Goal: Find specific page/section: Find specific page/section

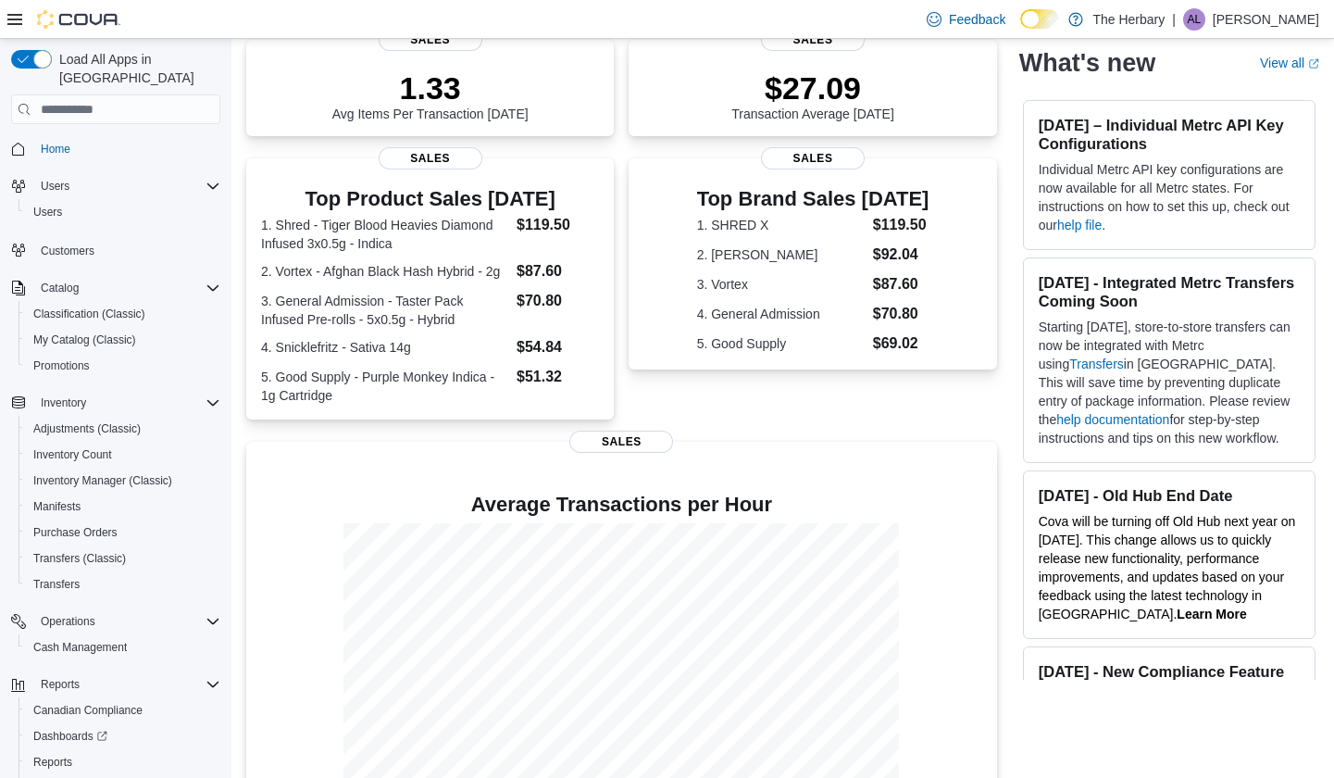
scroll to position [268, 0]
click at [62, 473] on span "Inventory Manager (Classic)" at bounding box center [102, 480] width 139 height 15
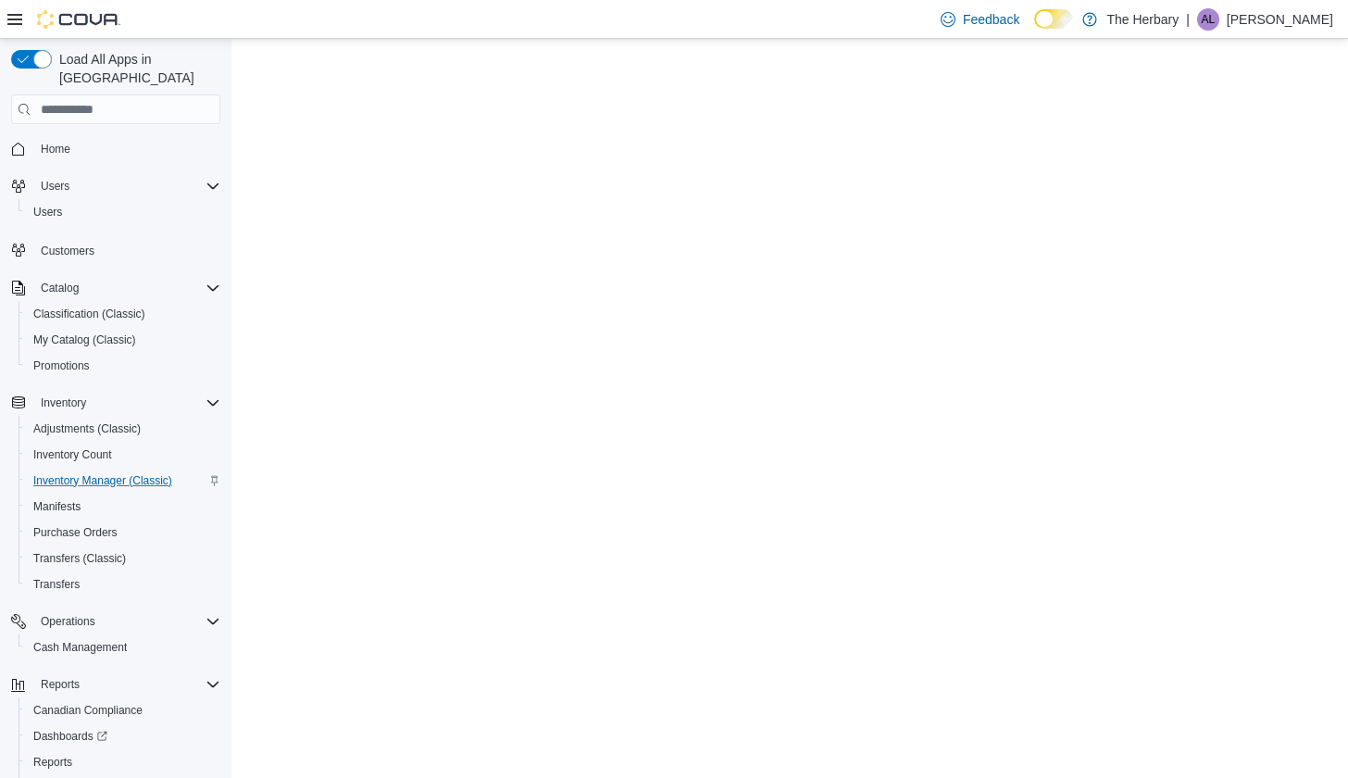
click at [62, 473] on span "Inventory Manager (Classic)" at bounding box center [102, 480] width 139 height 15
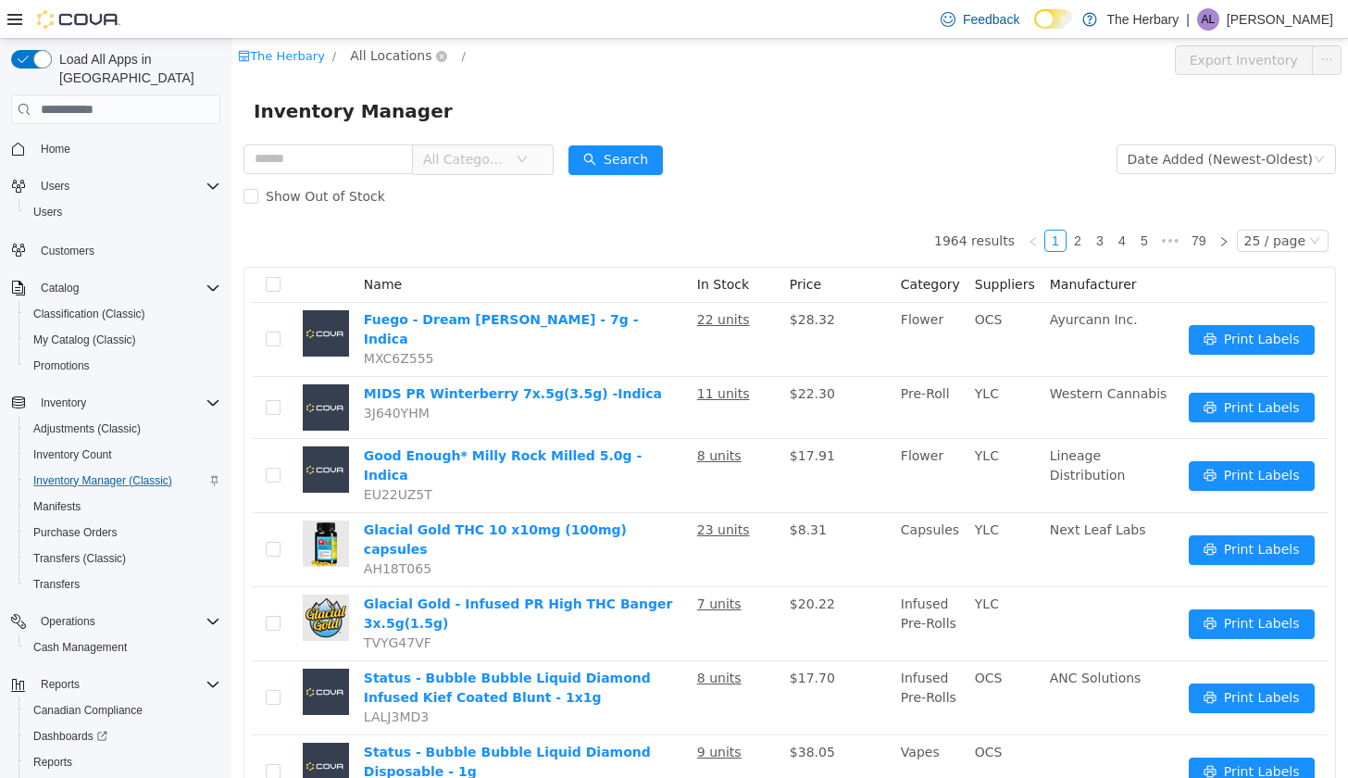
click at [383, 57] on span "All Locations" at bounding box center [390, 55] width 81 height 20
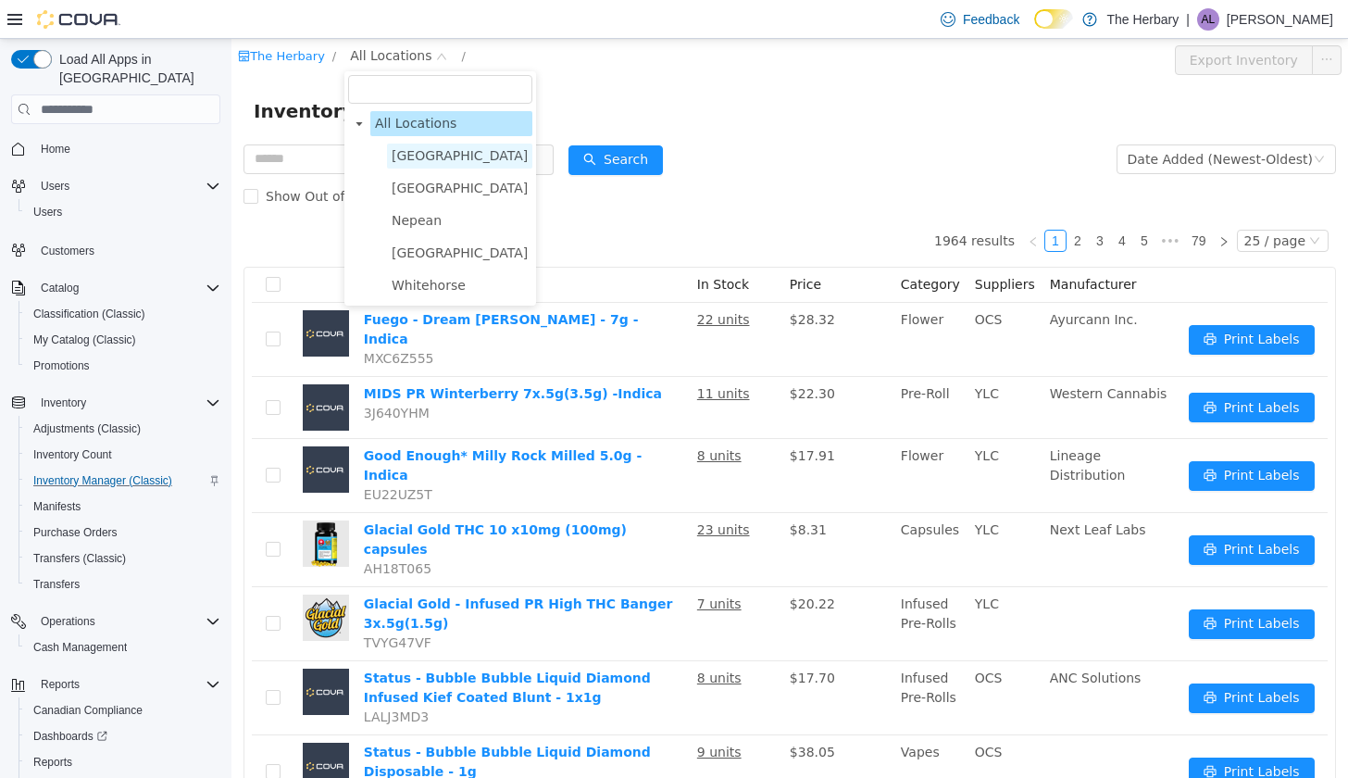
click at [422, 166] on span "Kingston" at bounding box center [459, 155] width 145 height 25
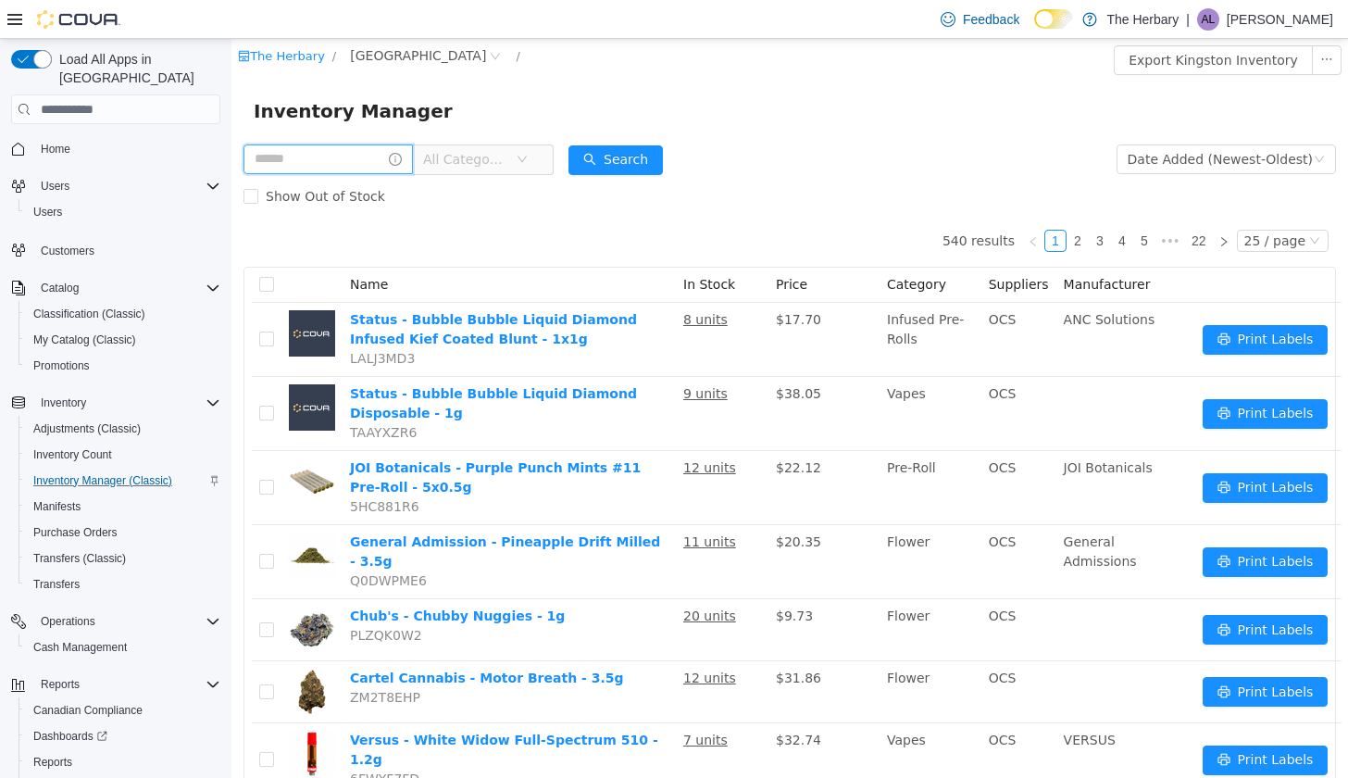
click at [408, 156] on input "text" at bounding box center [327, 159] width 169 height 30
type input "**********"
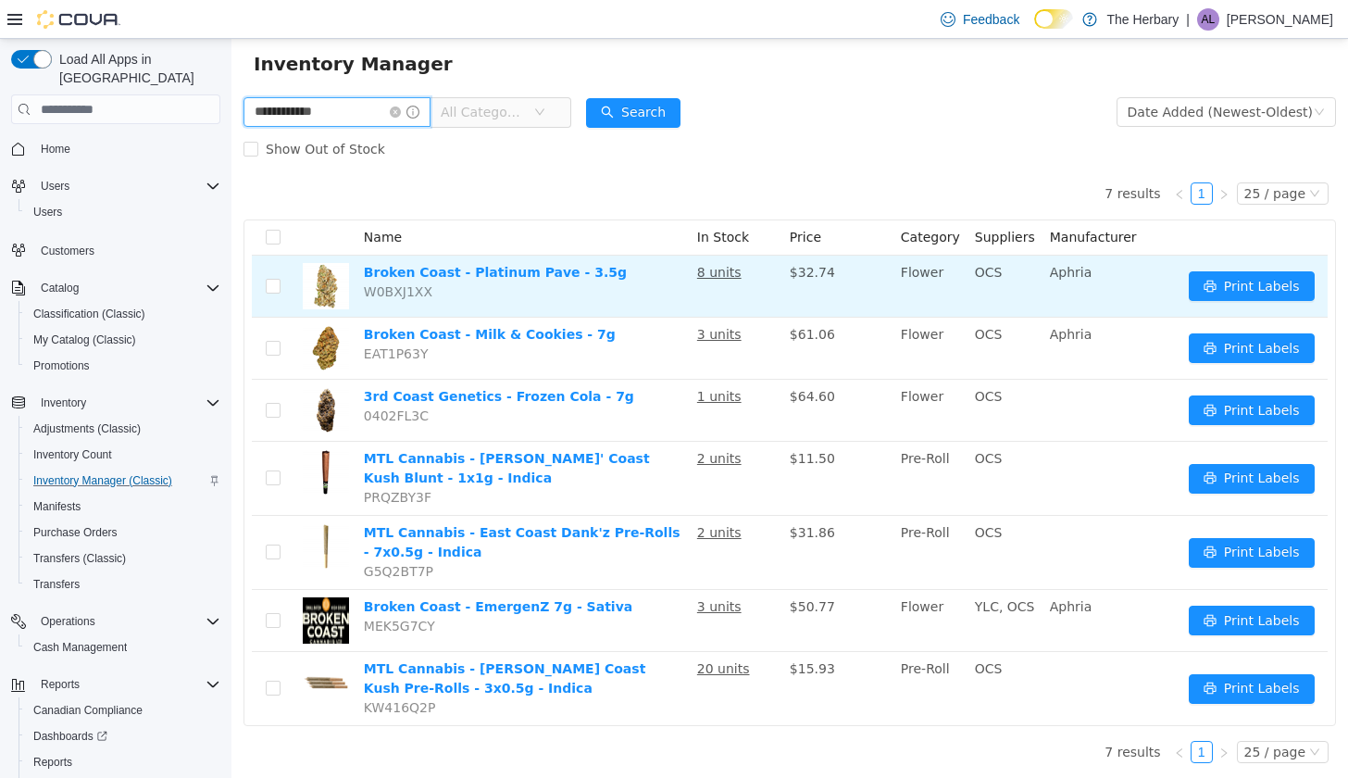
scroll to position [47, 0]
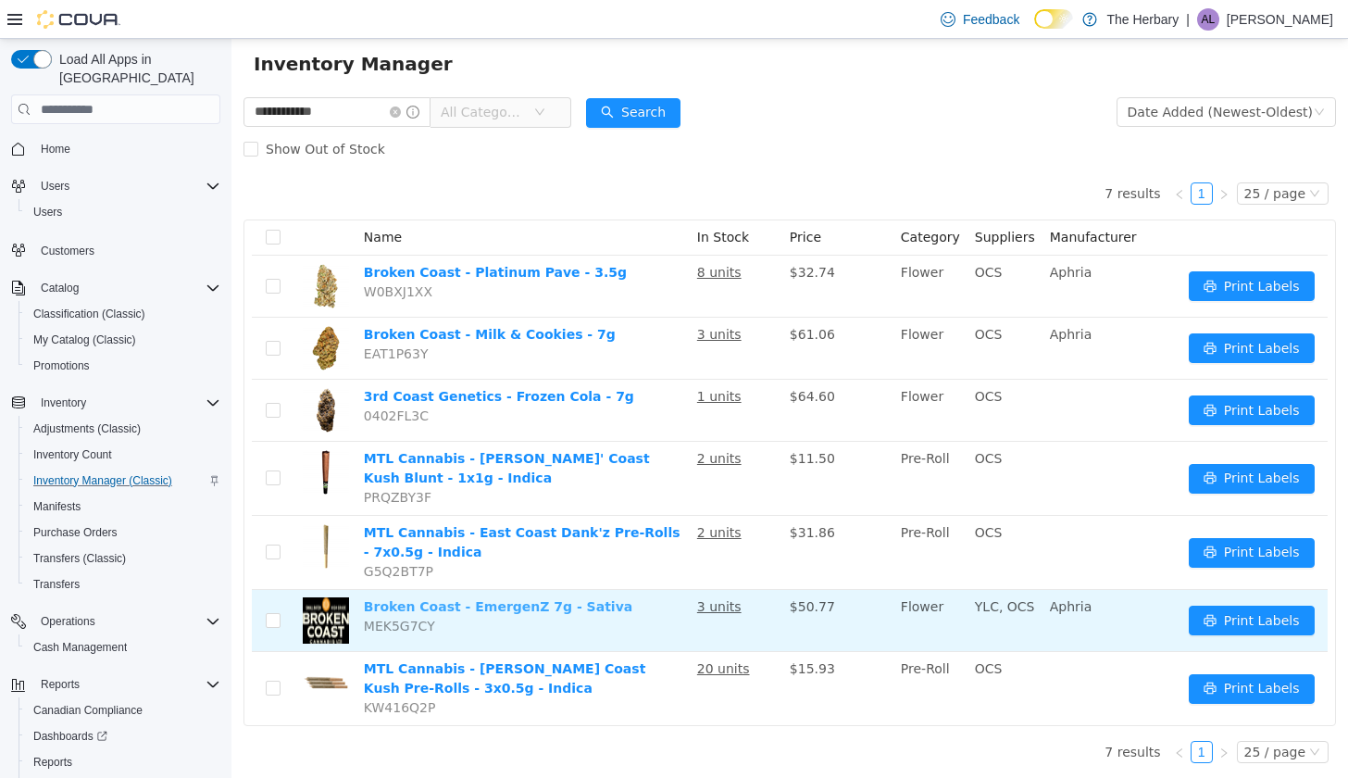
click at [460, 600] on link "Broken Coast - EmergenZ 7g - Sativa" at bounding box center [498, 606] width 268 height 15
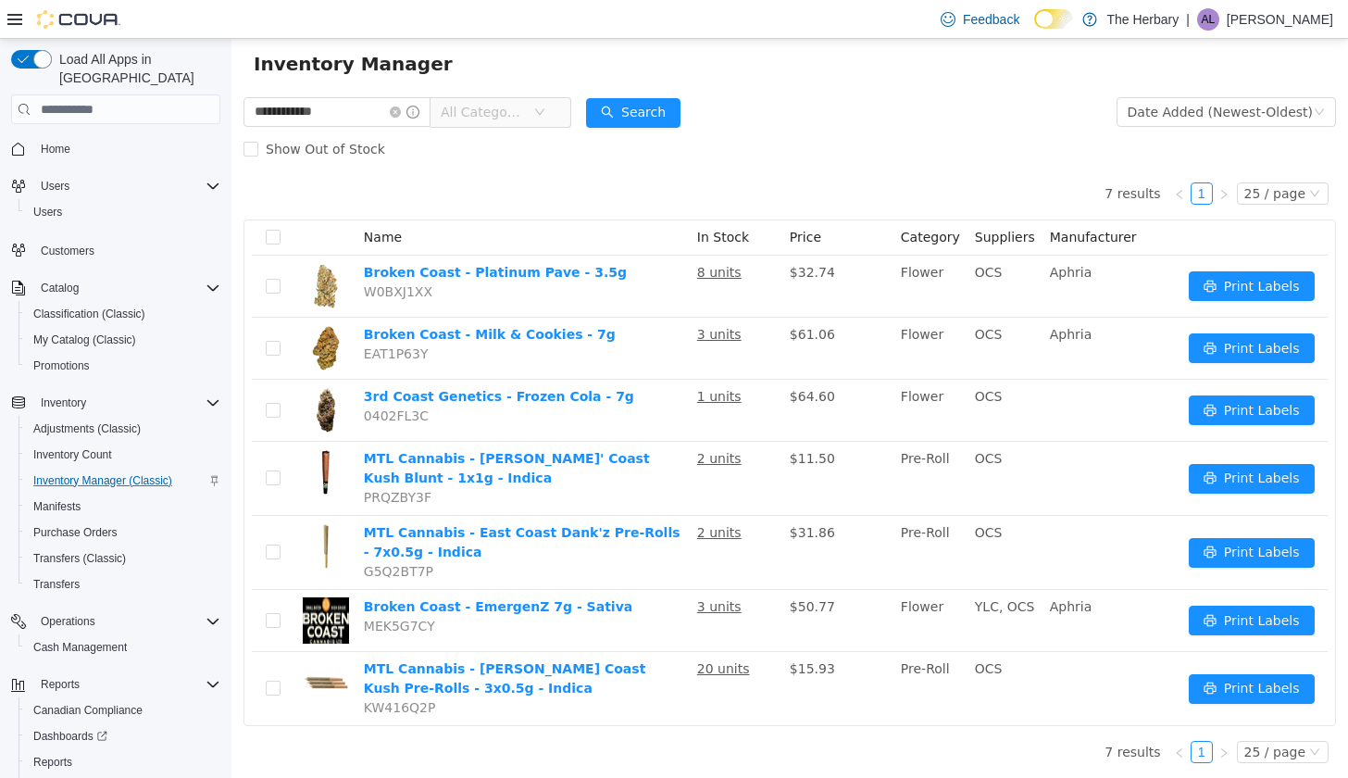
click at [1238, 12] on div "| AL Adam Lachine" at bounding box center [1259, 19] width 147 height 22
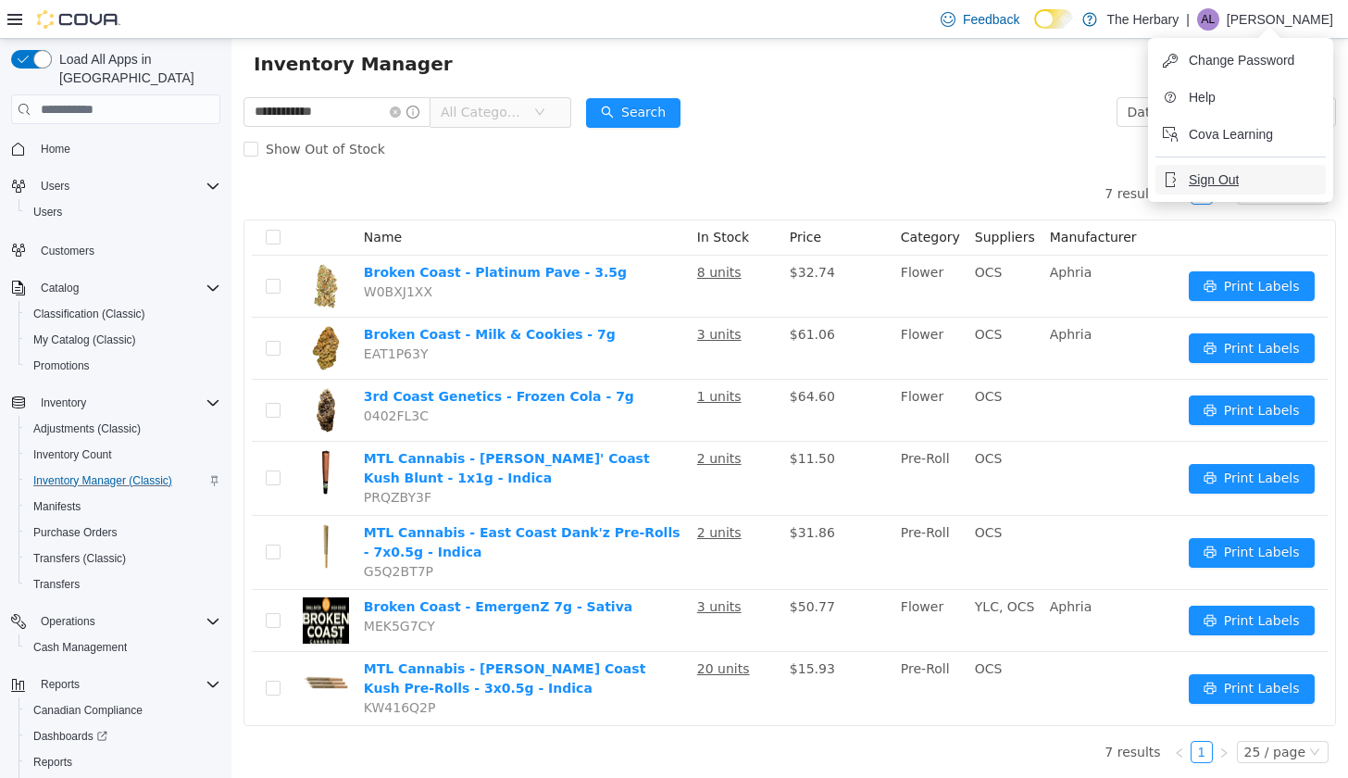
click at [1216, 192] on button "Sign Out" at bounding box center [1240, 180] width 170 height 30
